Goal: Find specific page/section: Find specific page/section

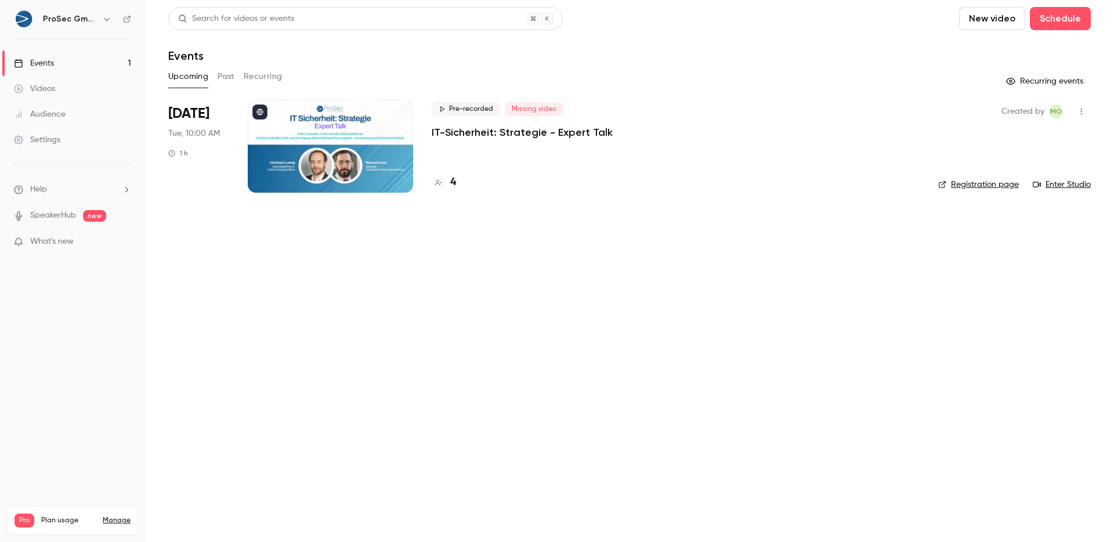
click at [450, 182] on h4 "4" at bounding box center [453, 183] width 6 height 16
click at [451, 183] on h4 "4" at bounding box center [453, 183] width 6 height 16
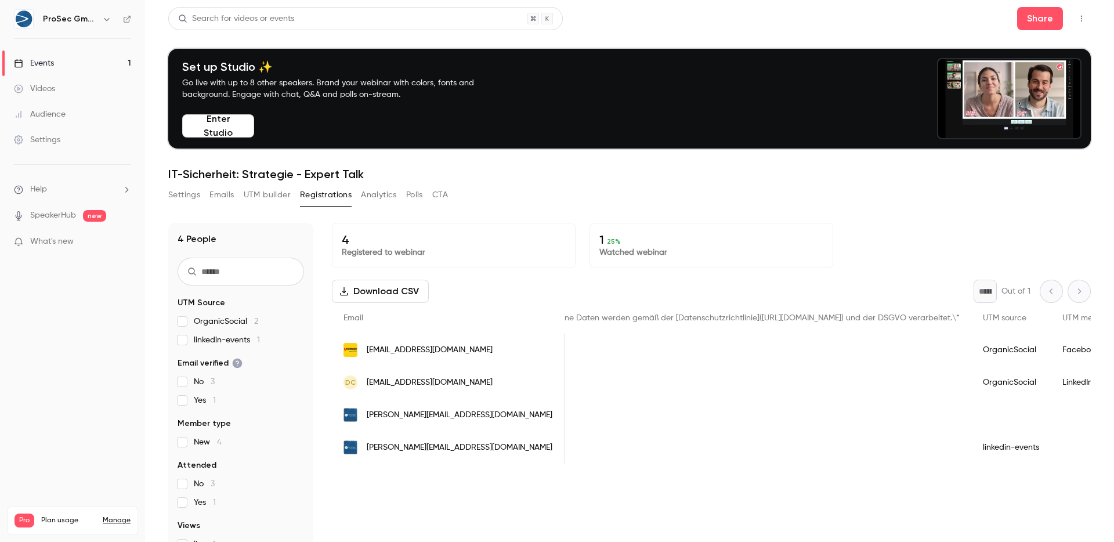
scroll to position [0, 1474]
